Goal: Task Accomplishment & Management: Complete application form

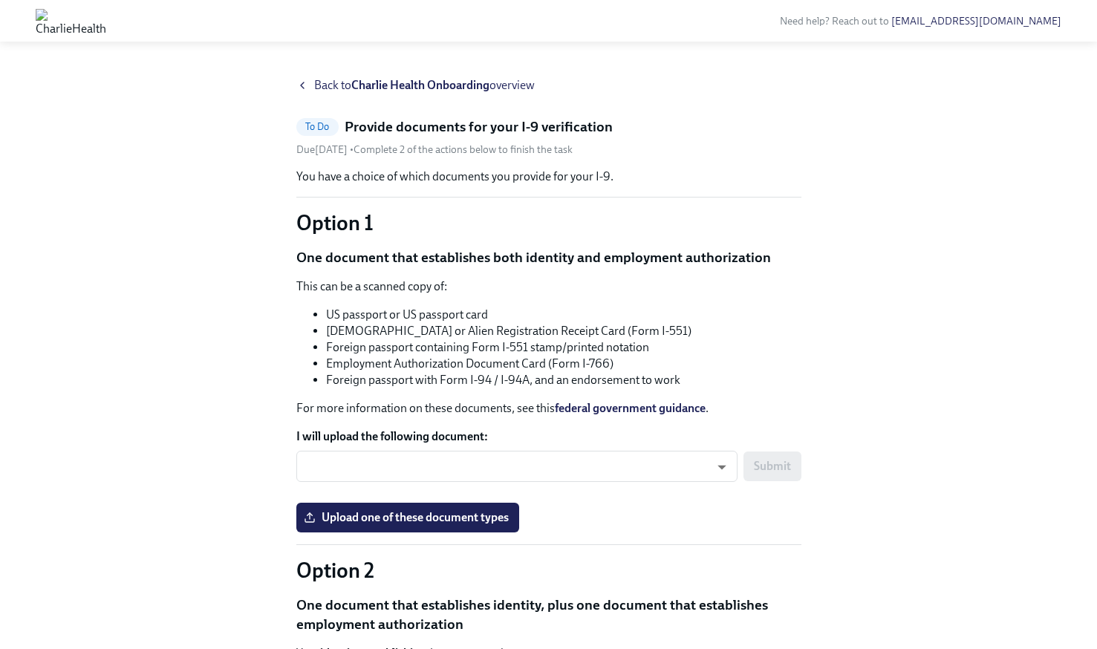
click at [314, 81] on span "Back to Charlie Health Onboarding overview" at bounding box center [424, 85] width 221 height 16
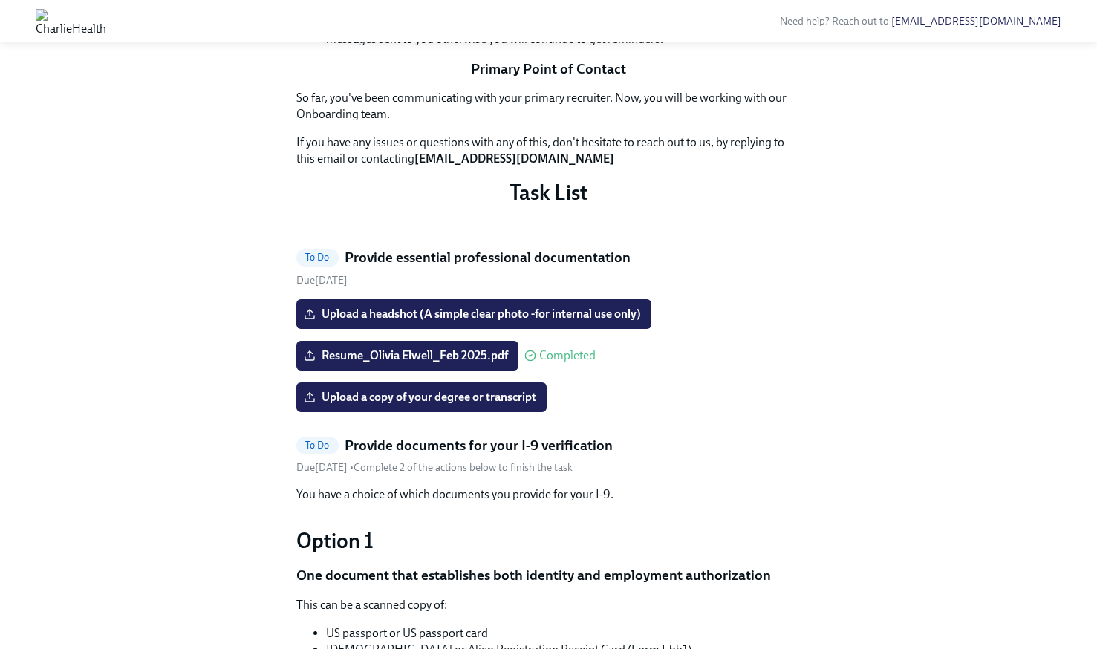
scroll to position [744, 0]
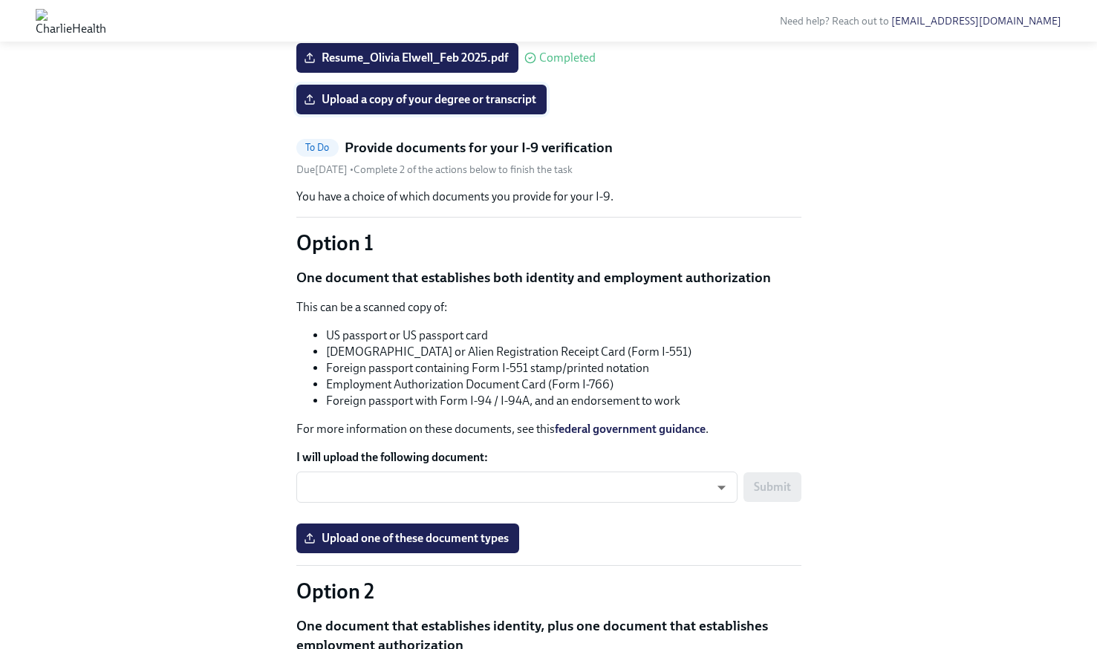
click at [450, 107] on span "Upload a copy of your degree or transcript" at bounding box center [422, 99] width 230 height 15
click at [0, 0] on input "Upload a copy of your degree or transcript" at bounding box center [0, 0] width 0 height 0
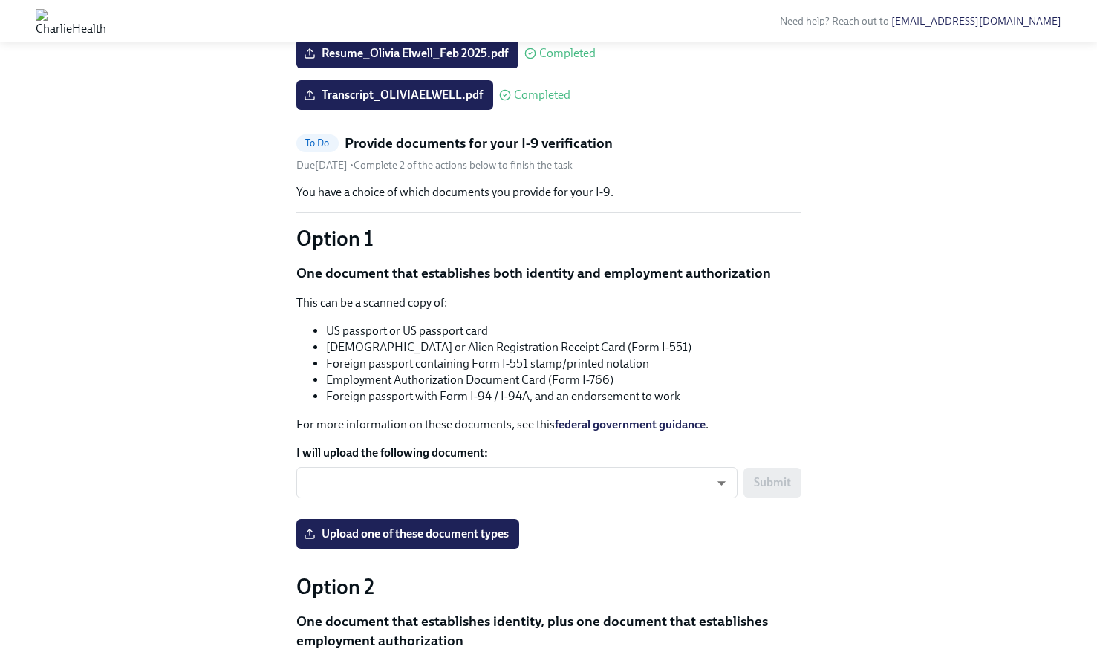
scroll to position [749, 0]
